Goal: Task Accomplishment & Management: Use online tool/utility

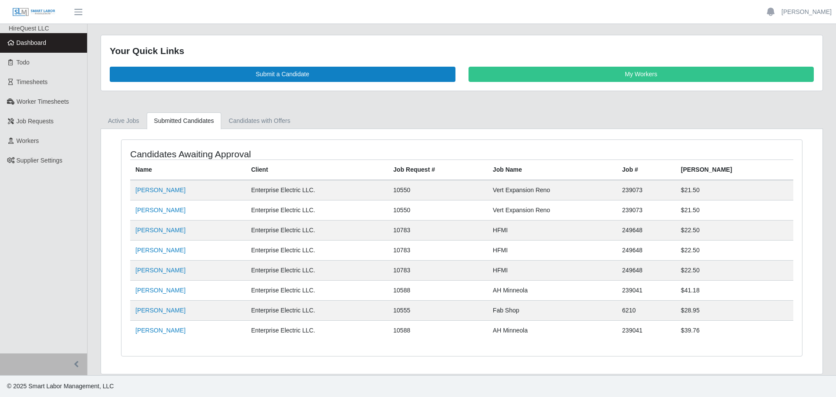
click at [28, 42] on span "Dashboard" at bounding box center [32, 42] width 30 height 7
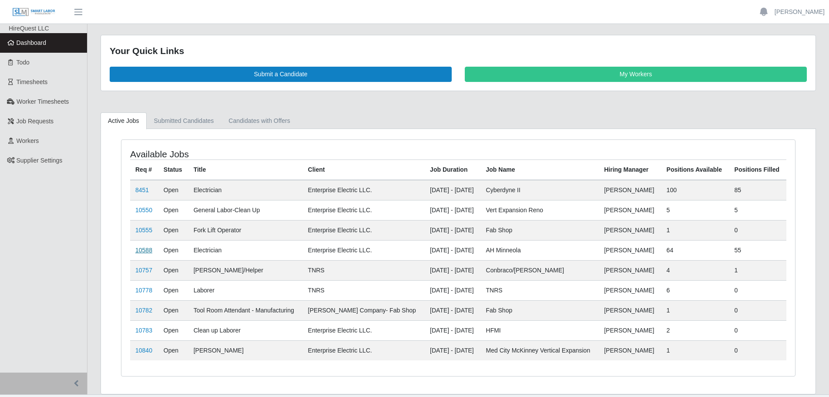
click at [147, 250] on link "10588" at bounding box center [143, 249] width 17 height 7
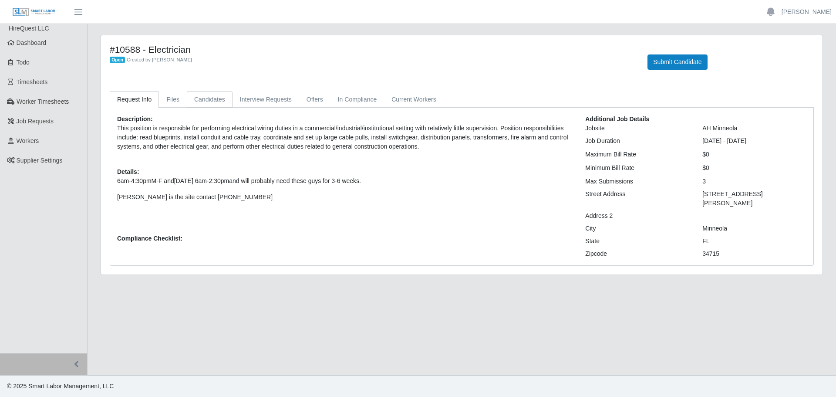
click at [203, 98] on link "Candidates" at bounding box center [210, 99] width 46 height 17
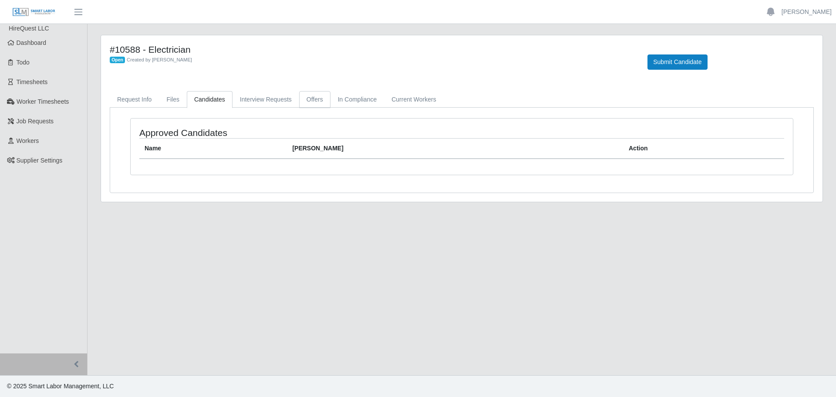
click at [307, 99] on link "Offers" at bounding box center [314, 99] width 31 height 17
click at [178, 98] on link "Files" at bounding box center [173, 99] width 28 height 17
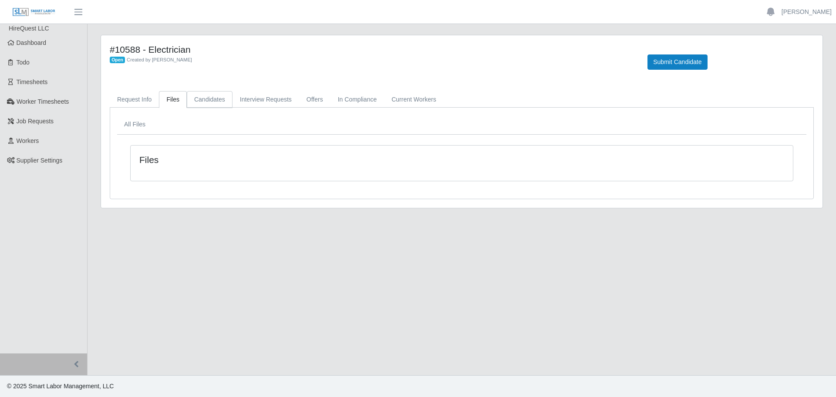
click at [205, 99] on link "Candidates" at bounding box center [210, 99] width 46 height 17
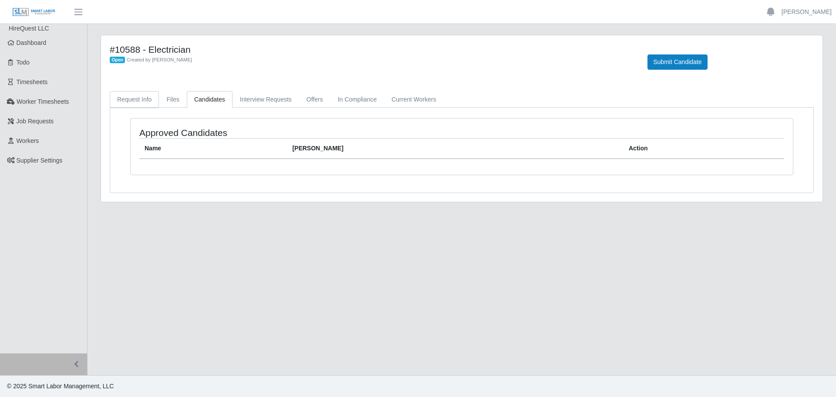
click at [120, 100] on link "Request Info" at bounding box center [134, 99] width 49 height 17
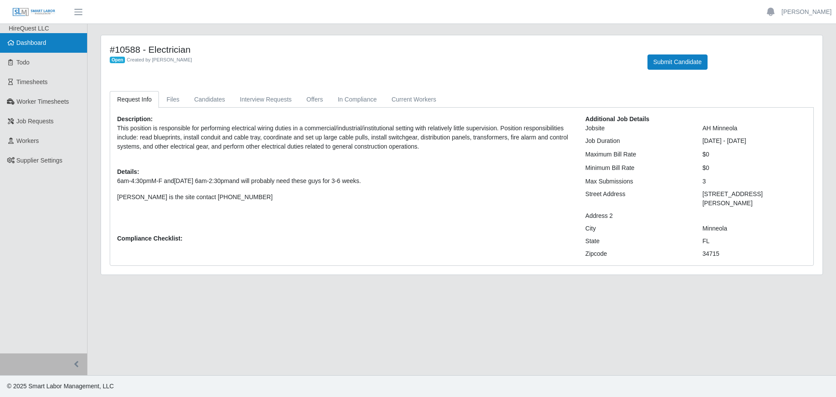
click at [40, 40] on span "Dashboard" at bounding box center [32, 42] width 30 height 7
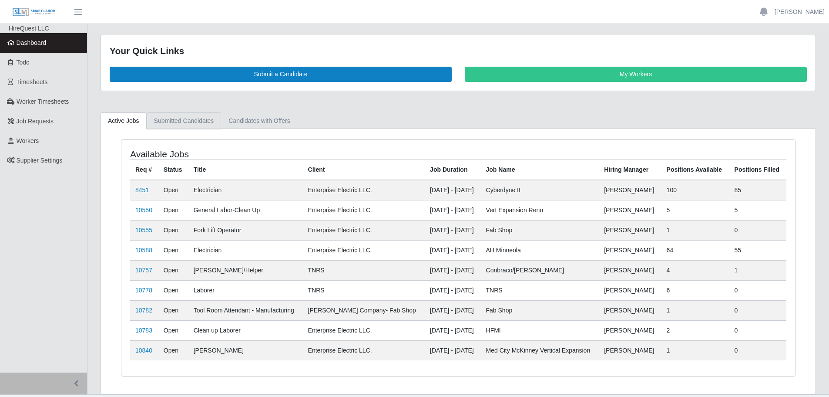
click at [173, 118] on link "Submitted Candidates" at bounding box center [184, 120] width 75 height 17
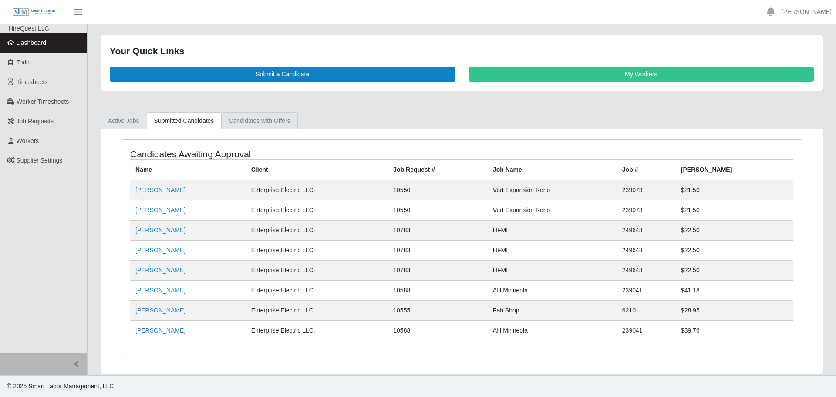
click at [264, 120] on link "Candidates with Offers" at bounding box center [259, 120] width 76 height 17
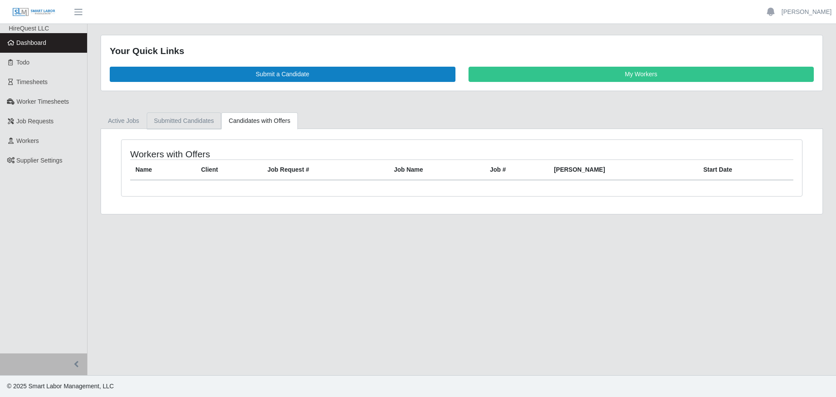
click at [187, 118] on link "Submitted Candidates" at bounding box center [184, 120] width 75 height 17
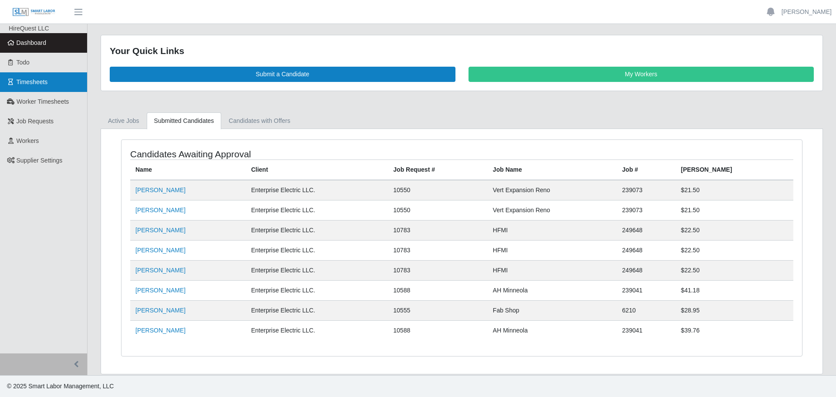
click at [26, 80] on span "Timesheets" at bounding box center [32, 81] width 31 height 7
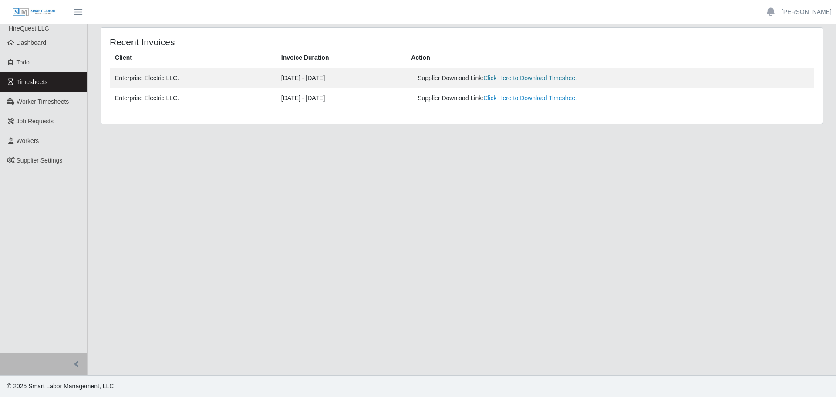
click at [543, 77] on link "Click Here to Download Timesheet" at bounding box center [530, 77] width 94 height 7
